Goal: Task Accomplishment & Management: Use online tool/utility

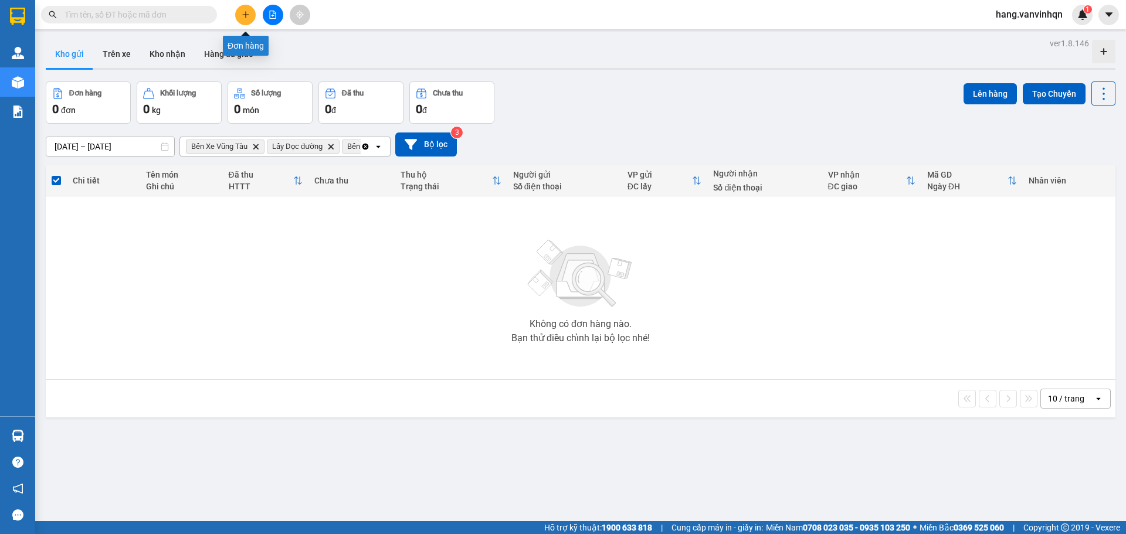
click at [244, 19] on button at bounding box center [245, 15] width 21 height 21
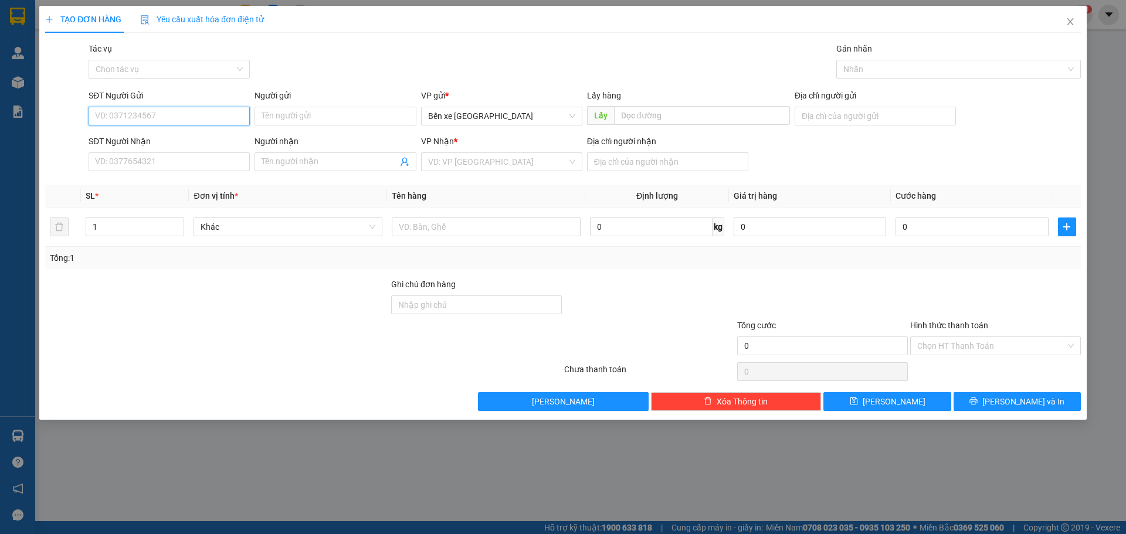
click at [170, 121] on input "SĐT Người Gửi" at bounding box center [169, 116] width 161 height 19
drag, startPoint x: 514, startPoint y: 117, endPoint x: 506, endPoint y: 140, distance: 24.8
click at [513, 123] on span "Bến xe [GEOGRAPHIC_DATA]" at bounding box center [501, 116] width 147 height 18
type input "0967001800"
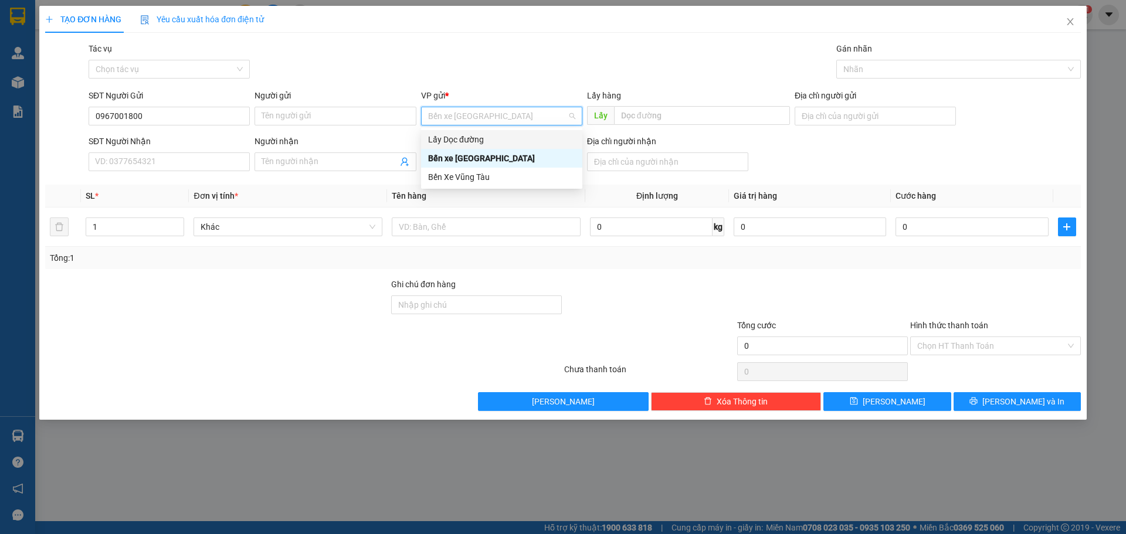
drag, startPoint x: 480, startPoint y: 140, endPoint x: 553, endPoint y: 132, distance: 73.7
click at [481, 140] on div "Lấy Dọc đường" at bounding box center [501, 139] width 147 height 13
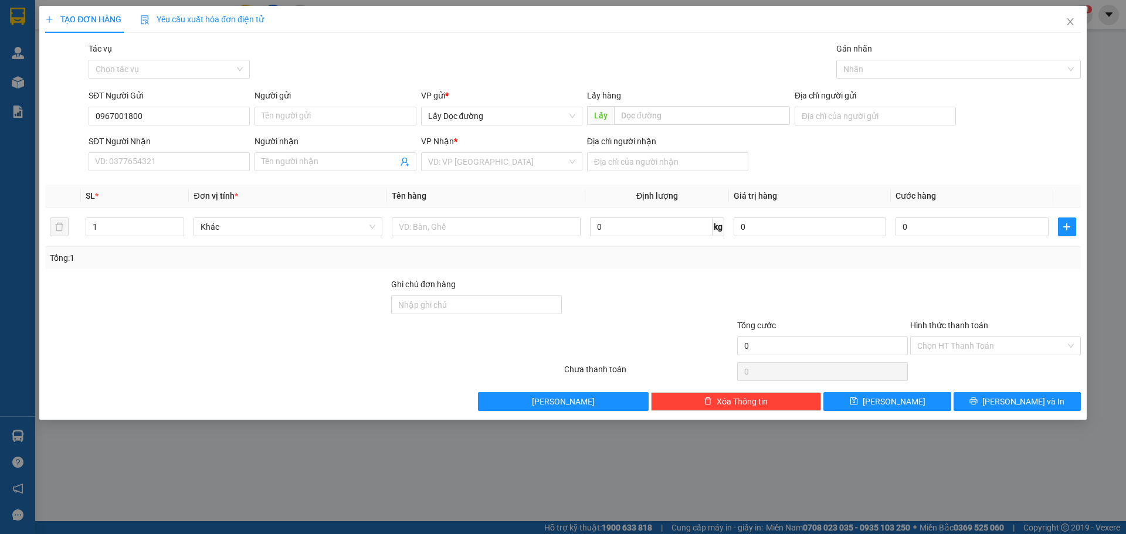
click at [639, 103] on div "Lấy hàng" at bounding box center [688, 98] width 203 height 18
click at [660, 117] on input "text" at bounding box center [702, 115] width 176 height 19
type input "phù mỹ"
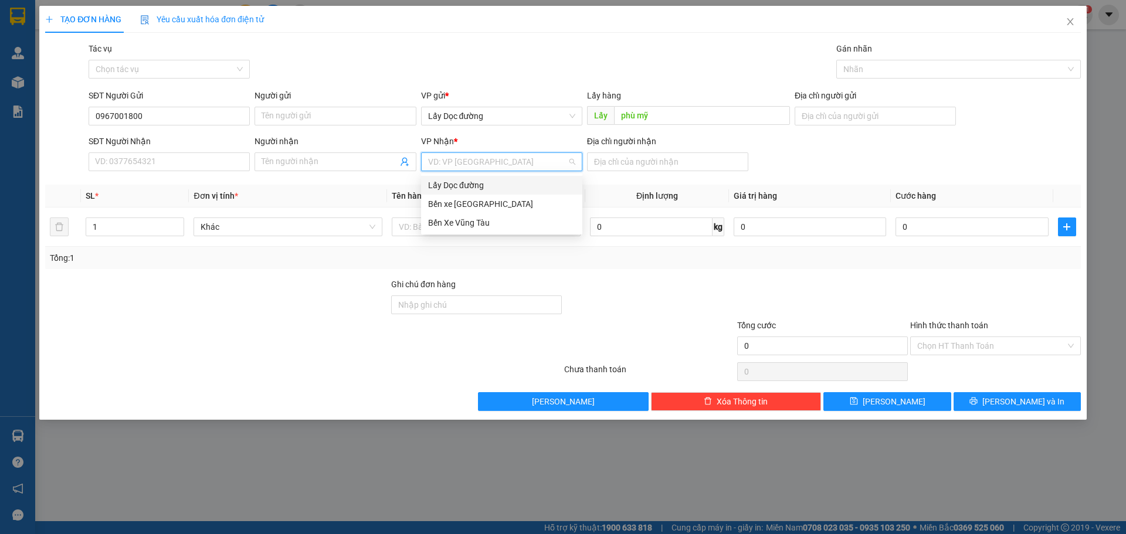
click at [467, 164] on input "search" at bounding box center [497, 162] width 139 height 18
click at [460, 222] on div "Bến Xe Vũng Tàu" at bounding box center [501, 222] width 147 height 13
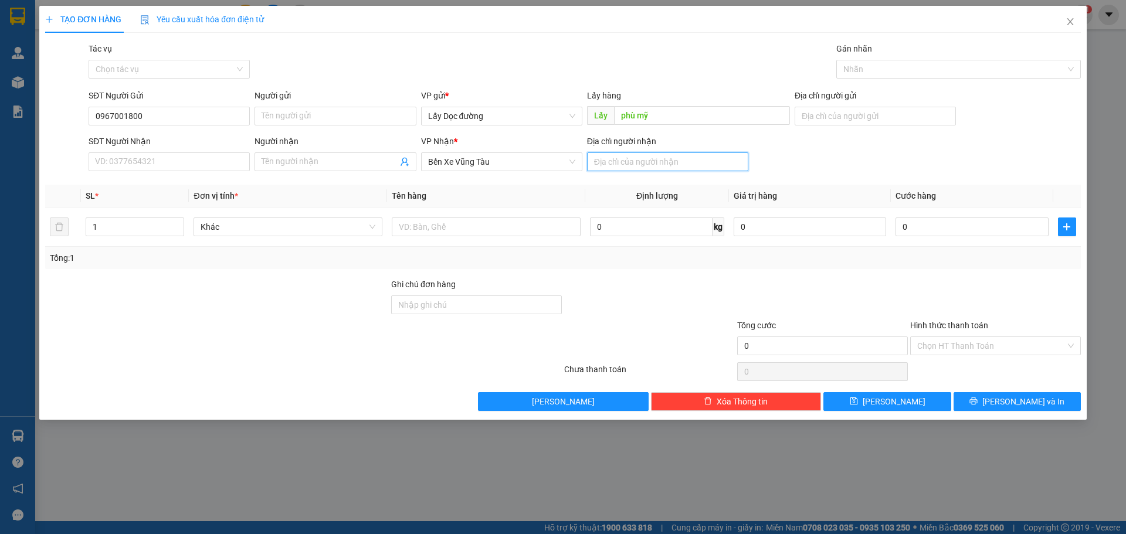
click at [607, 164] on input "Địa chỉ người nhận" at bounding box center [667, 161] width 161 height 19
type input "[PERSON_NAME]"
click at [875, 392] on button "[PERSON_NAME]" at bounding box center [886, 401] width 127 height 19
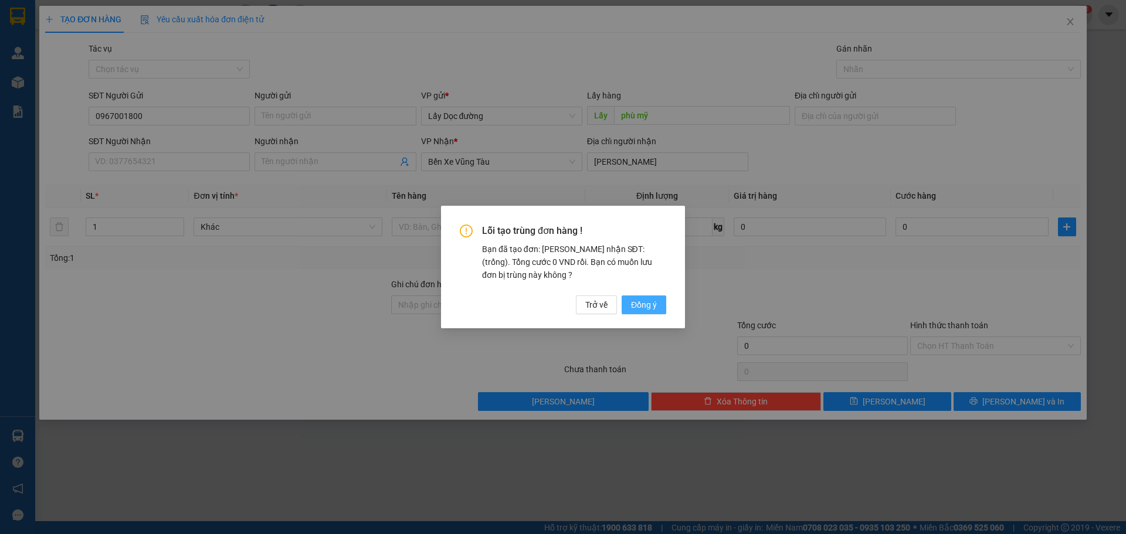
drag, startPoint x: 664, startPoint y: 303, endPoint x: 570, endPoint y: 321, distance: 95.4
click at [663, 303] on button "Đồng ý" at bounding box center [643, 304] width 45 height 19
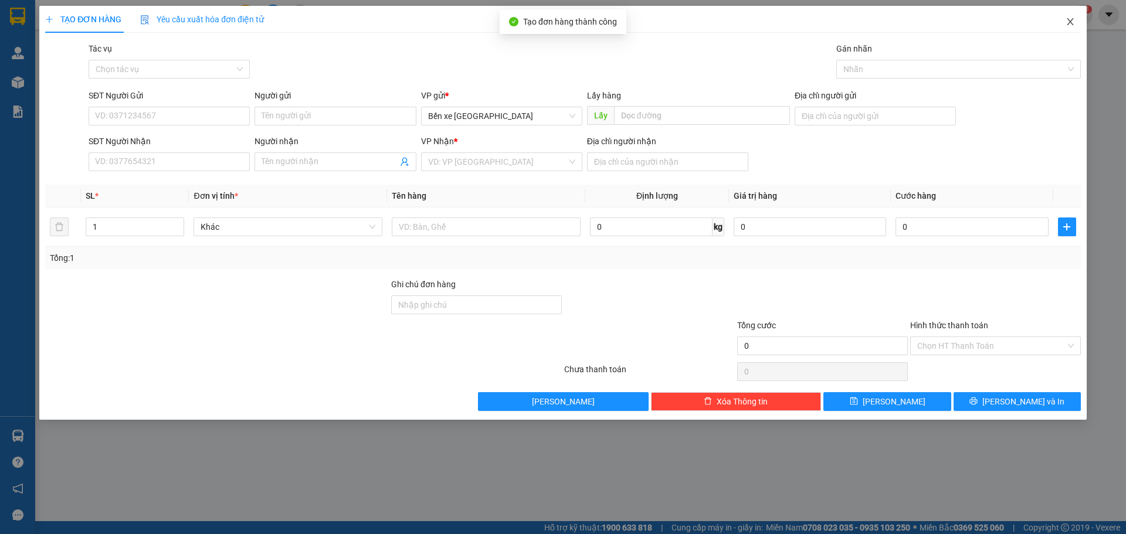
drag, startPoint x: 1071, startPoint y: 21, endPoint x: 963, endPoint y: 0, distance: 109.8
click at [1071, 21] on icon "close" at bounding box center [1069, 21] width 6 height 7
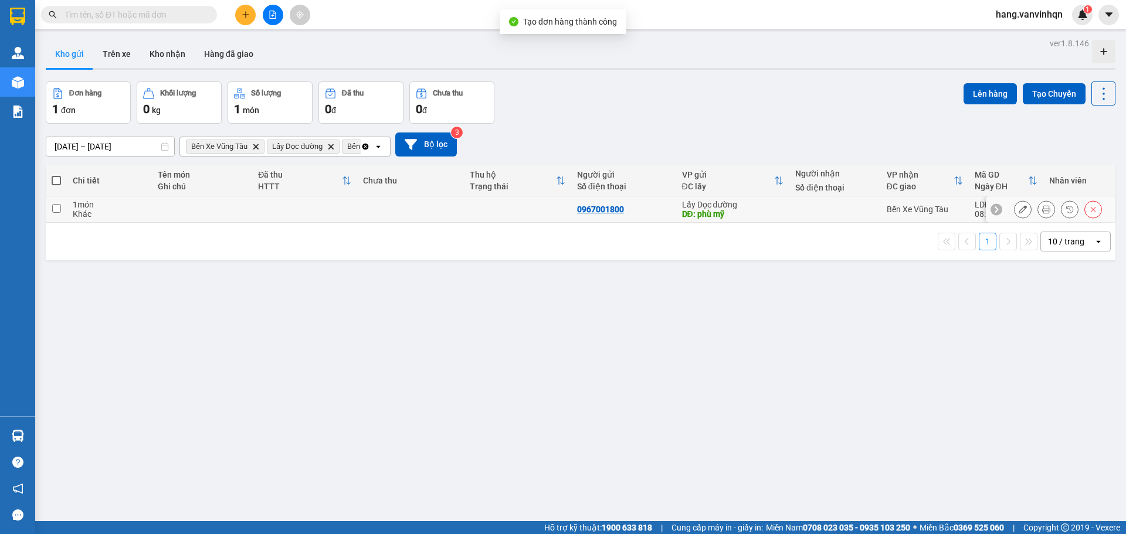
drag, startPoint x: 675, startPoint y: 207, endPoint x: 941, endPoint y: 180, distance: 266.9
click at [684, 205] on tr "1 món Khác 0967001800 Lấy Dọc đường DĐ: phù mỹ Bến Xe Vũng Tàu LDĐ2510120009 08…" at bounding box center [580, 209] width 1069 height 26
checkbox input "true"
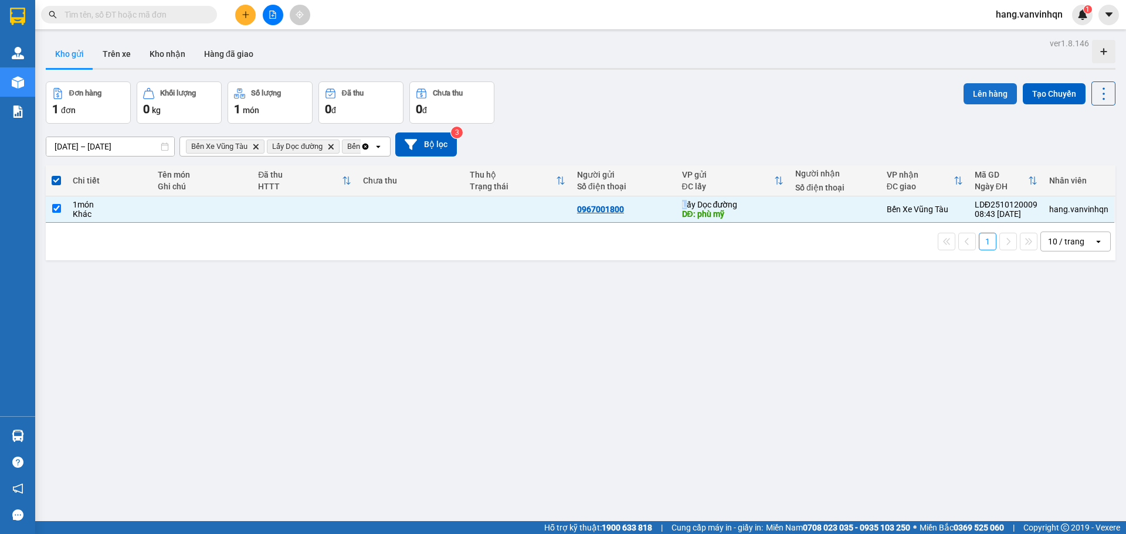
click at [981, 97] on button "Lên hàng" at bounding box center [989, 93] width 53 height 21
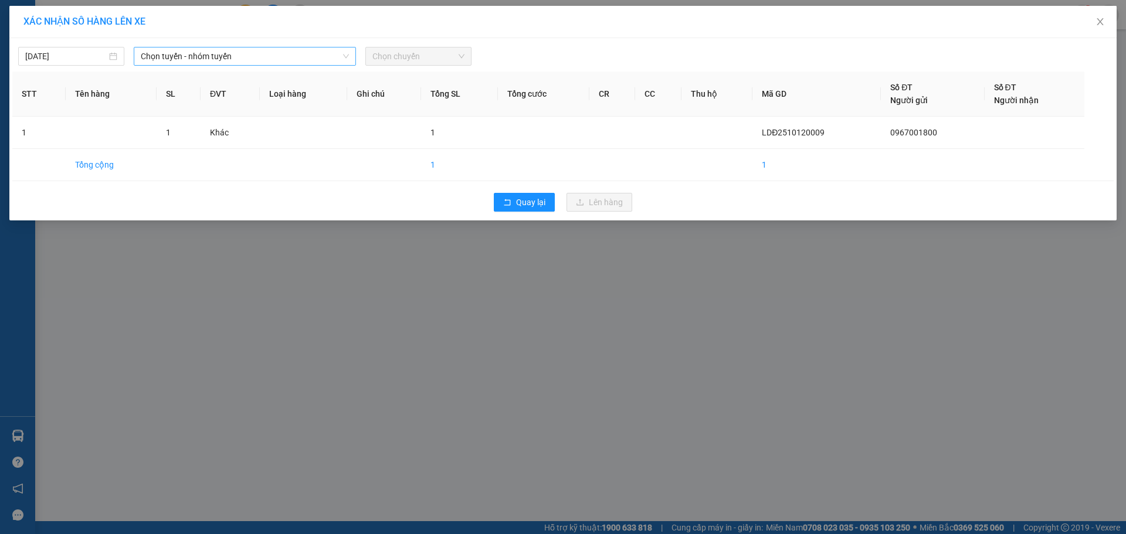
click at [304, 59] on span "Chọn tuyến - nhóm tuyến" at bounding box center [245, 56] width 208 height 18
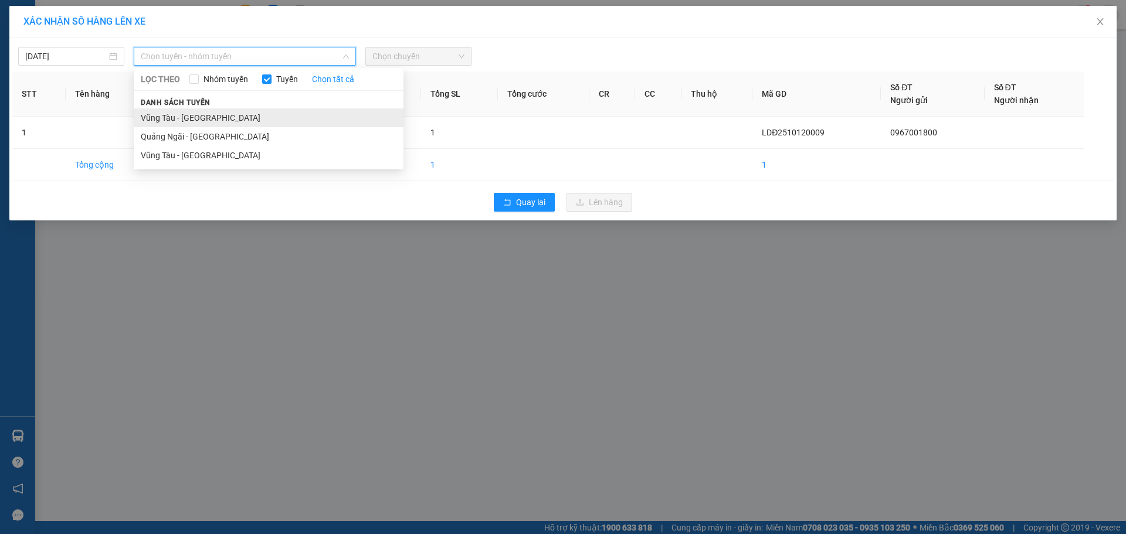
click at [203, 127] on li "Vũng Tàu - [GEOGRAPHIC_DATA]" at bounding box center [269, 117] width 270 height 19
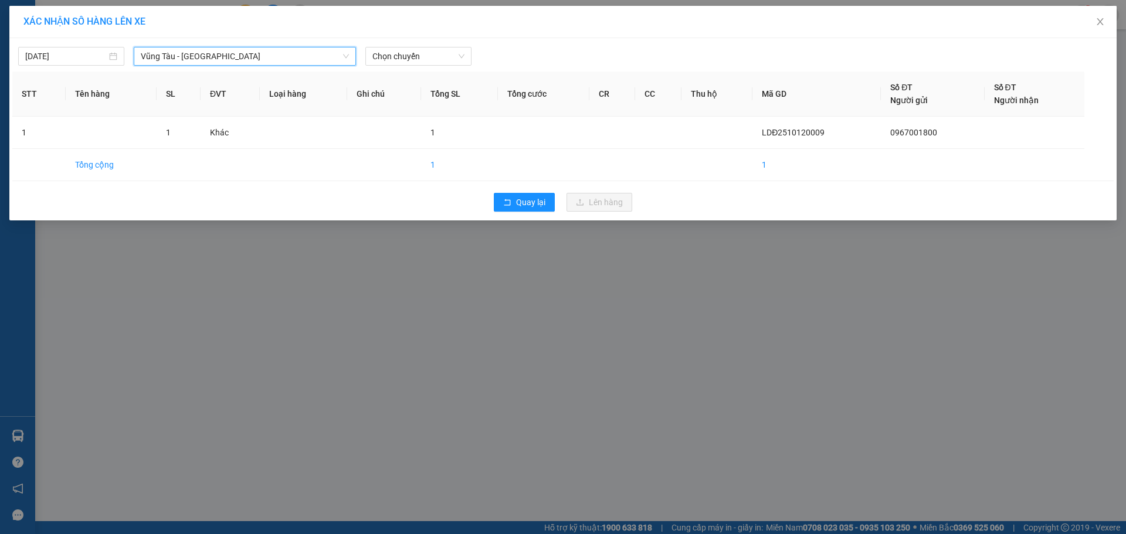
drag, startPoint x: 240, startPoint y: 59, endPoint x: 211, endPoint y: 92, distance: 44.0
click at [240, 62] on span "Vũng Tàu - [GEOGRAPHIC_DATA]" at bounding box center [245, 56] width 208 height 18
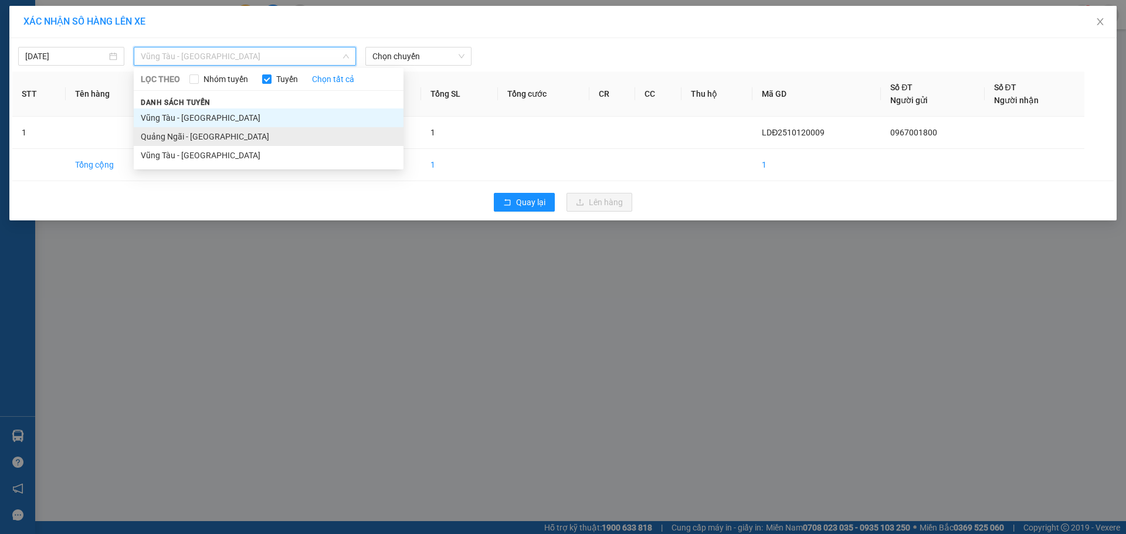
click at [190, 134] on li "Quảng Ngãi - [GEOGRAPHIC_DATA]" at bounding box center [269, 136] width 270 height 19
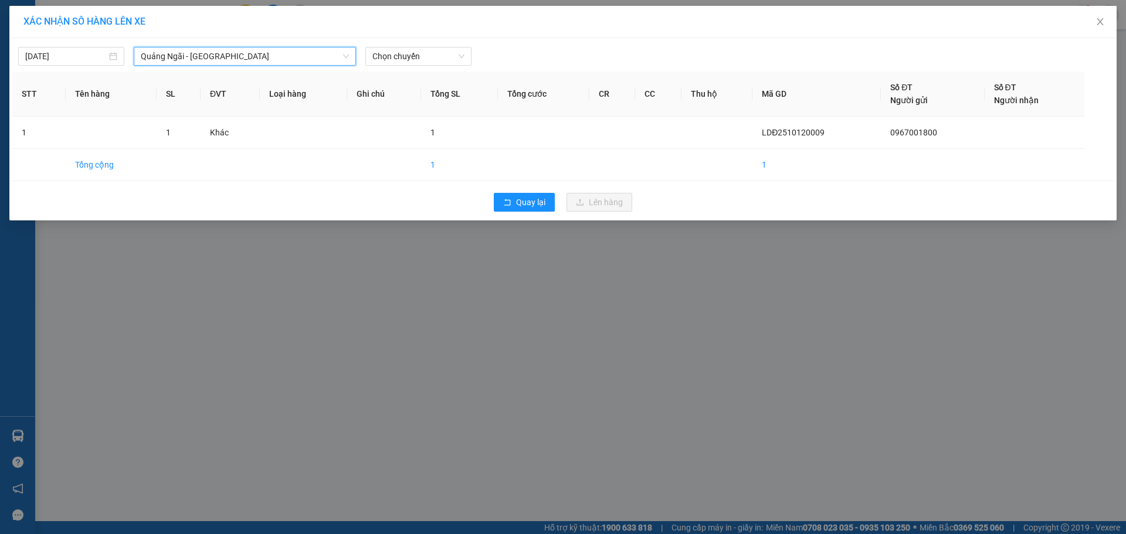
click at [420, 72] on th "Ghi chú" at bounding box center [384, 94] width 74 height 45
click at [413, 57] on span "Chọn chuyến" at bounding box center [418, 56] width 92 height 18
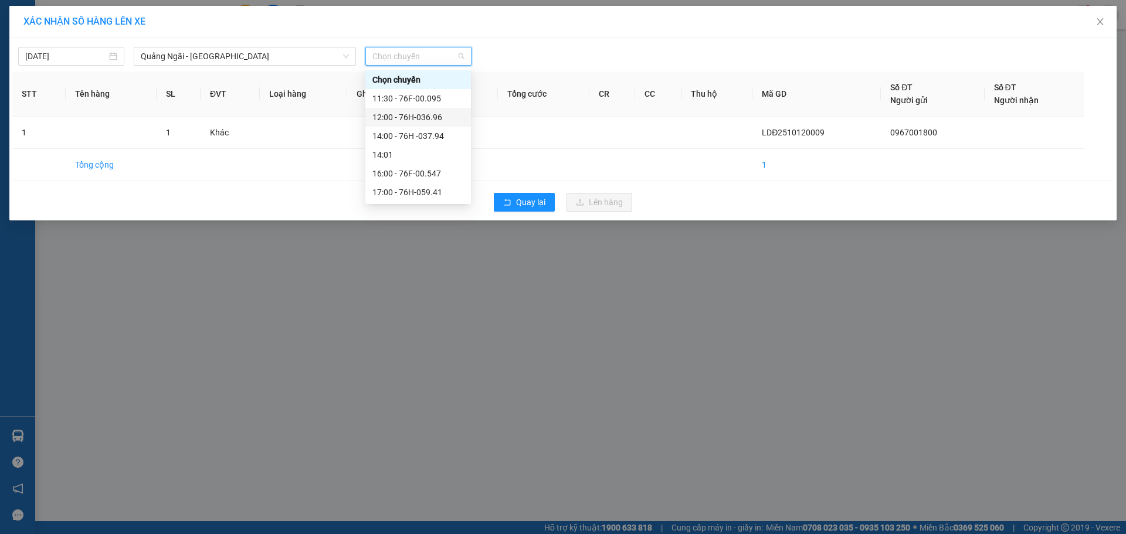
drag, startPoint x: 392, startPoint y: 114, endPoint x: 738, endPoint y: 219, distance: 360.9
click at [397, 115] on div "12:00 - 76H-036.96" at bounding box center [417, 117] width 91 height 13
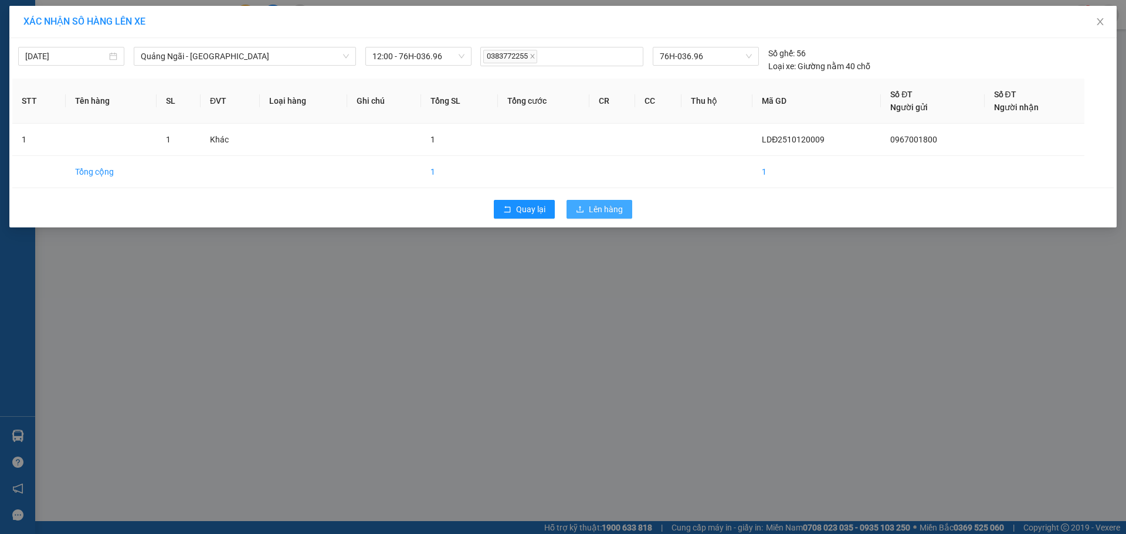
click at [613, 204] on span "Lên hàng" at bounding box center [606, 209] width 34 height 13
